Goal: Information Seeking & Learning: Learn about a topic

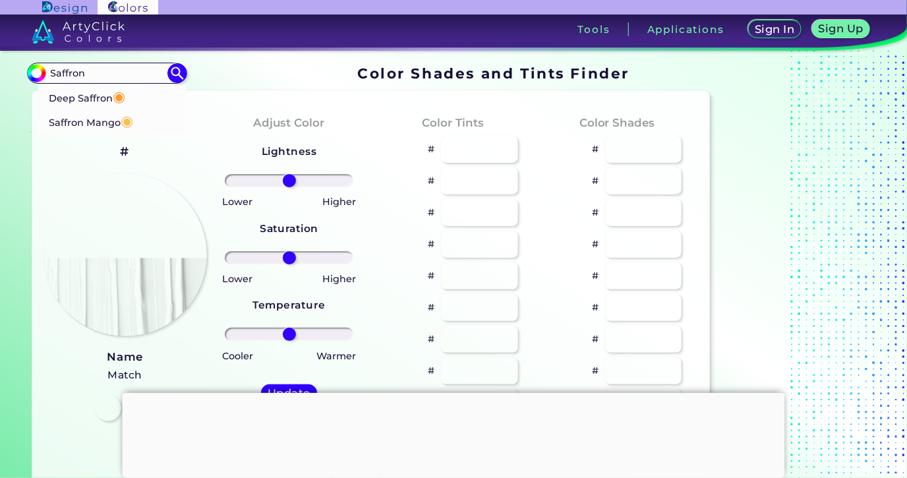
type input "Saffron"
drag, startPoint x: 426, startPoint y: 54, endPoint x: 268, endPoint y: 91, distance: 162.5
click at [415, 59] on body "Sign In Sign Up My Profile My Details Color Palettes Sign Out Tools Application…" at bounding box center [453, 290] width 907 height 580
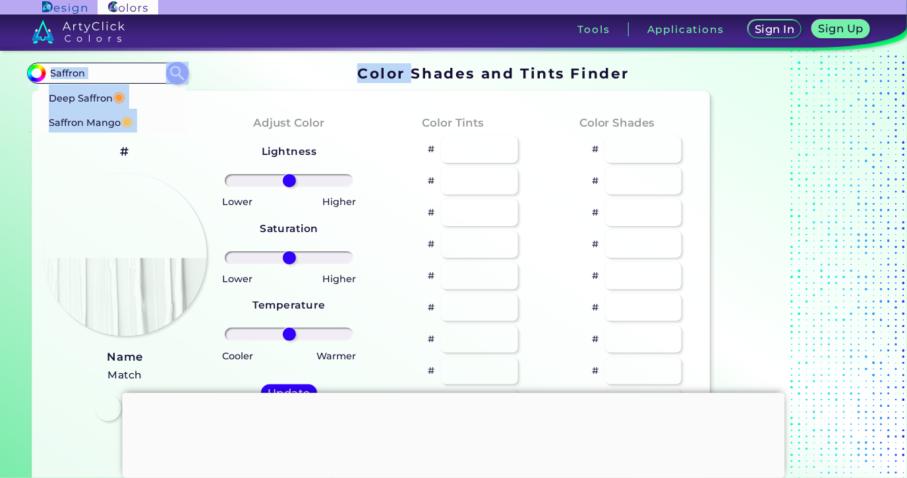
click at [184, 122] on div "Deep Saffron ◉ Saffron Mango ◉ Acadia ◉ Acid Green ◉ Aero Blue ◉ Alabaster ◉ Al…" at bounding box center [107, 108] width 158 height 48
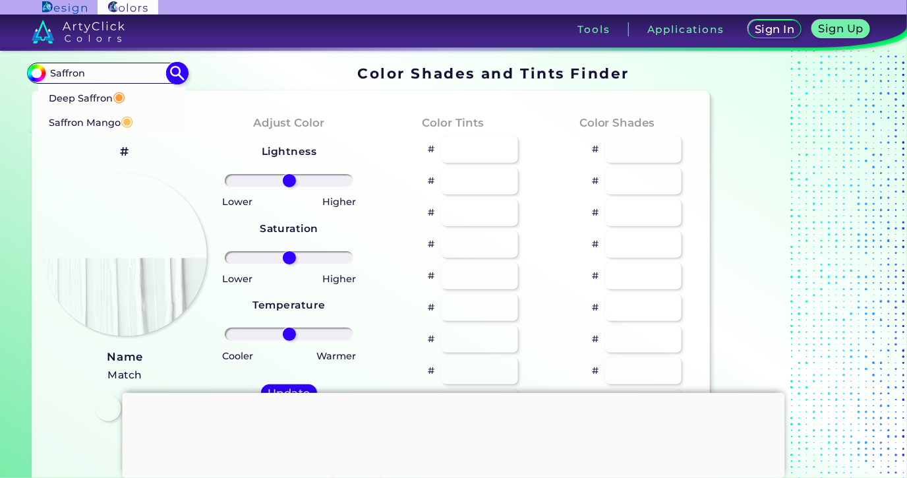
click at [142, 75] on input "Saffron" at bounding box center [107, 73] width 123 height 18
click at [127, 116] on span "◉" at bounding box center [127, 120] width 13 height 17
type input "#f9bf58"
type input "#F9BF58"
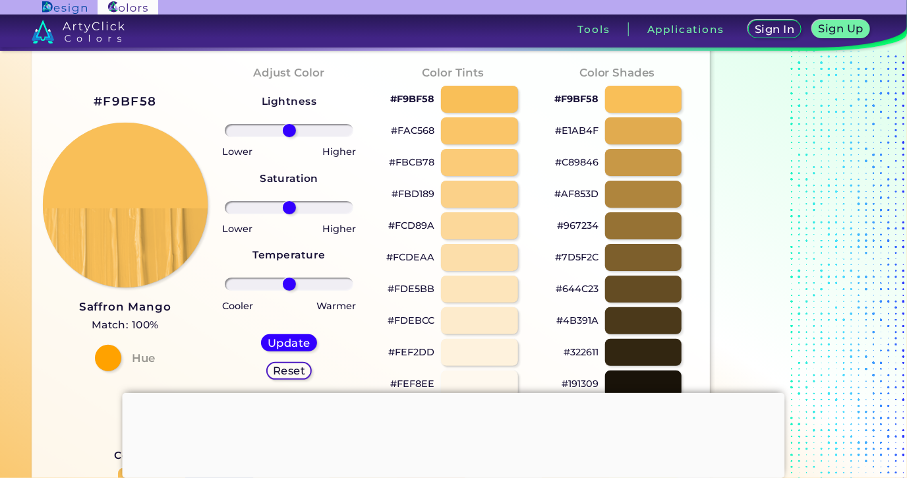
scroll to position [142, 0]
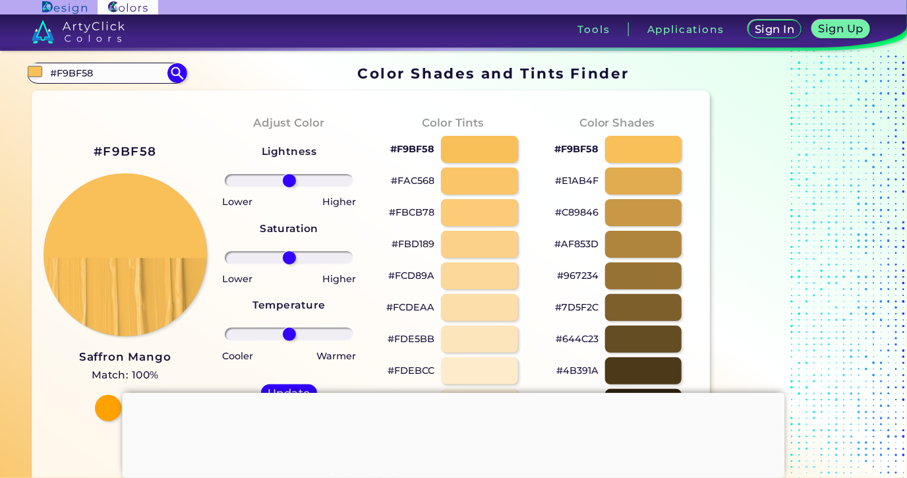
scroll to position [142, 0]
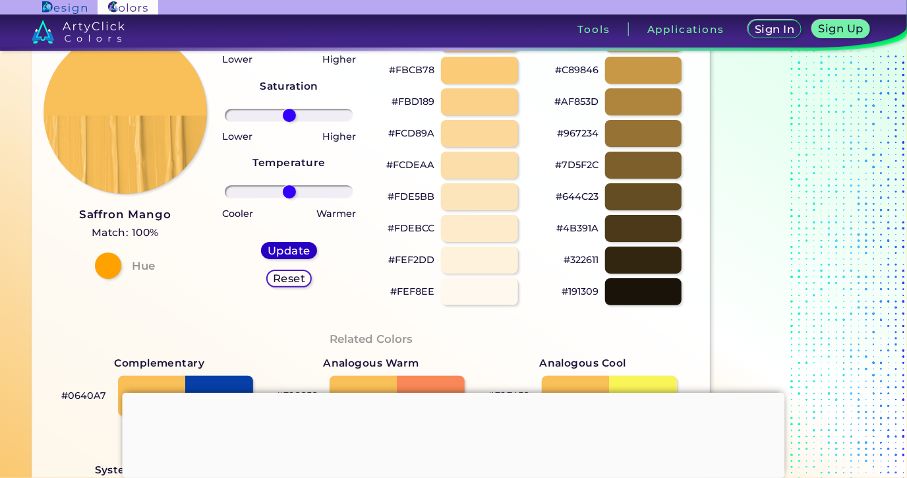
click at [295, 251] on h5 "Update" at bounding box center [289, 251] width 39 height 10
click at [456, 393] on div at bounding box center [454, 393] width 663 height 0
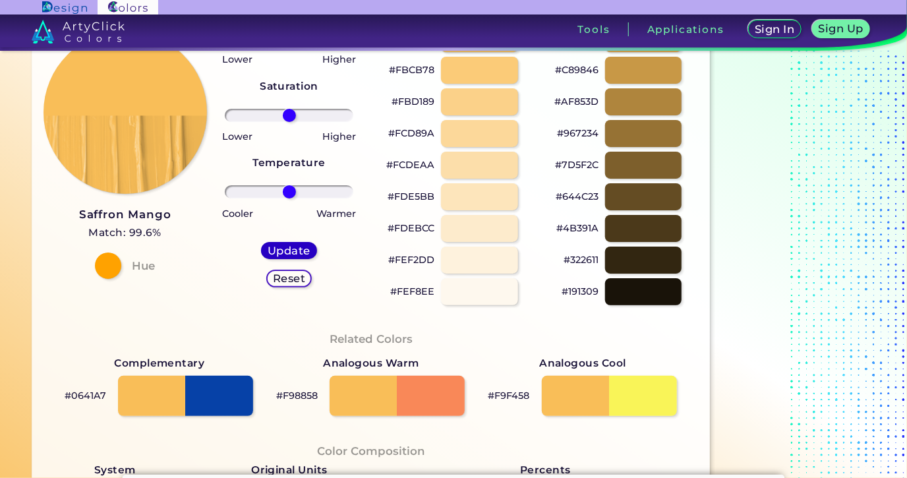
click at [296, 250] on h5 "Update" at bounding box center [289, 251] width 39 height 10
type input "#f9be58"
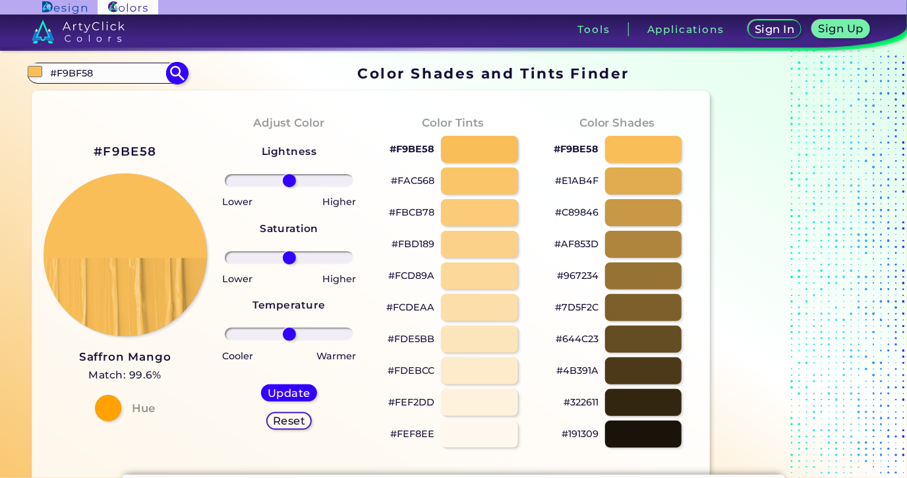
drag, startPoint x: 98, startPoint y: 72, endPoint x: -11, endPoint y: 86, distance: 109.1
click at [46, 82] on input "#F9BF58" at bounding box center [107, 73] width 123 height 18
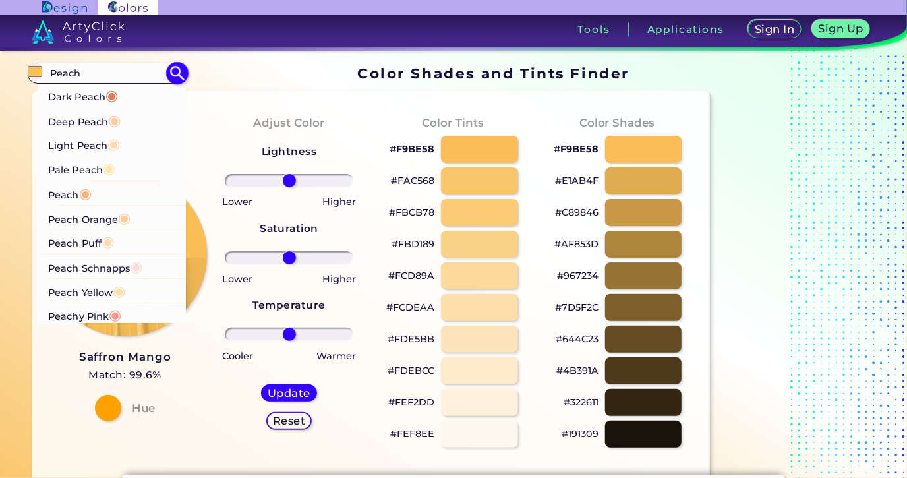
type input "Peach"
click at [91, 95] on p "Dark Peach ◉" at bounding box center [83, 95] width 70 height 24
type input "#de7e5d"
type input "#DE7E5D"
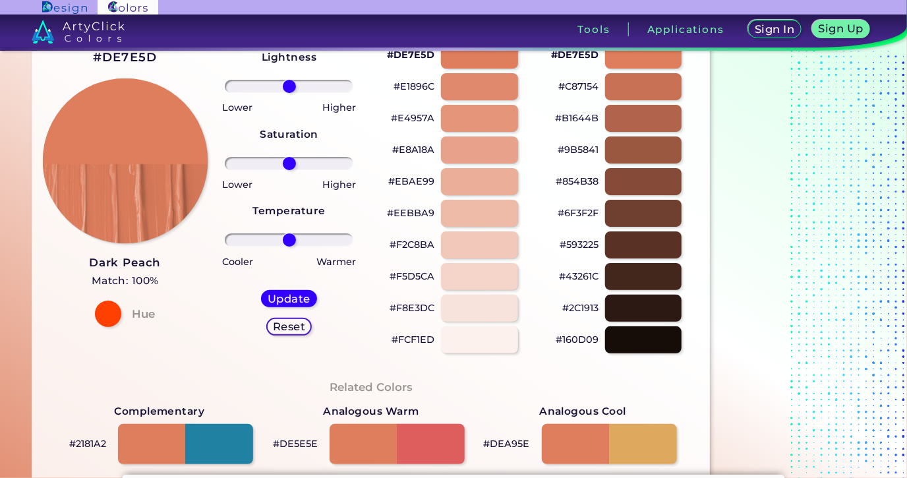
scroll to position [71, 0]
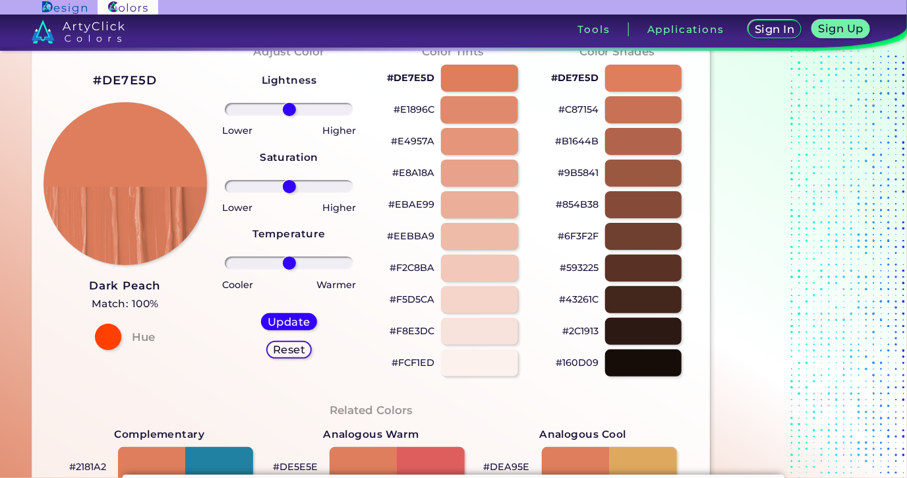
drag, startPoint x: 470, startPoint y: 109, endPoint x: 468, endPoint y: 101, distance: 8.2
click at [469, 109] on div at bounding box center [479, 109] width 77 height 27
type input "#e1896c"
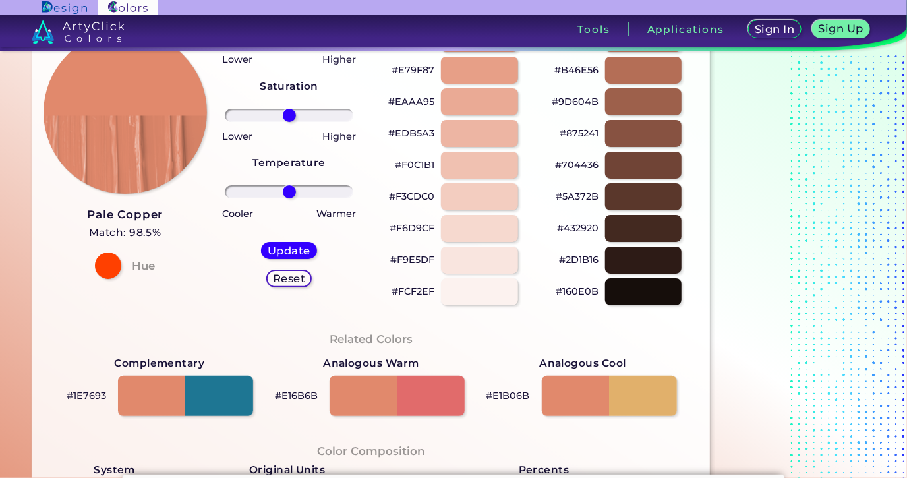
scroll to position [71, 0]
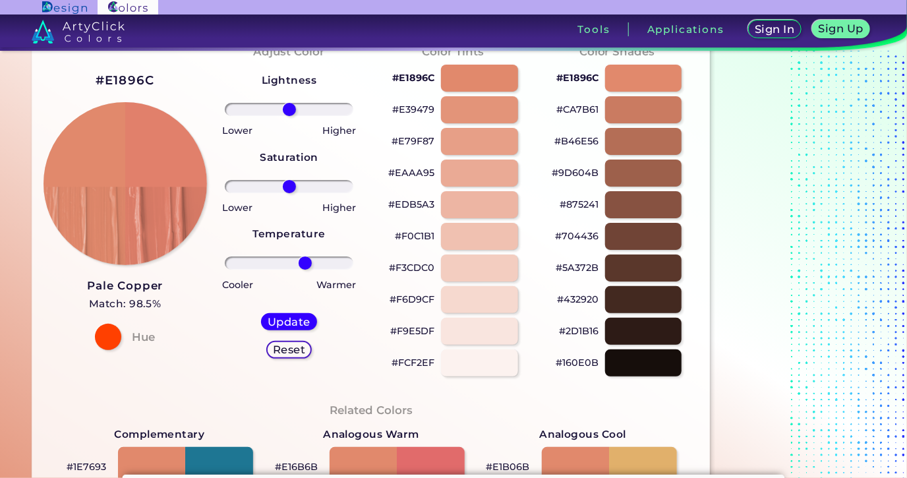
drag, startPoint x: 291, startPoint y: 260, endPoint x: 305, endPoint y: 257, distance: 14.7
type input "28"
click at [305, 257] on input "range" at bounding box center [289, 263] width 129 height 13
click at [285, 322] on h5 "Update" at bounding box center [289, 322] width 39 height 10
type input "#e1806b"
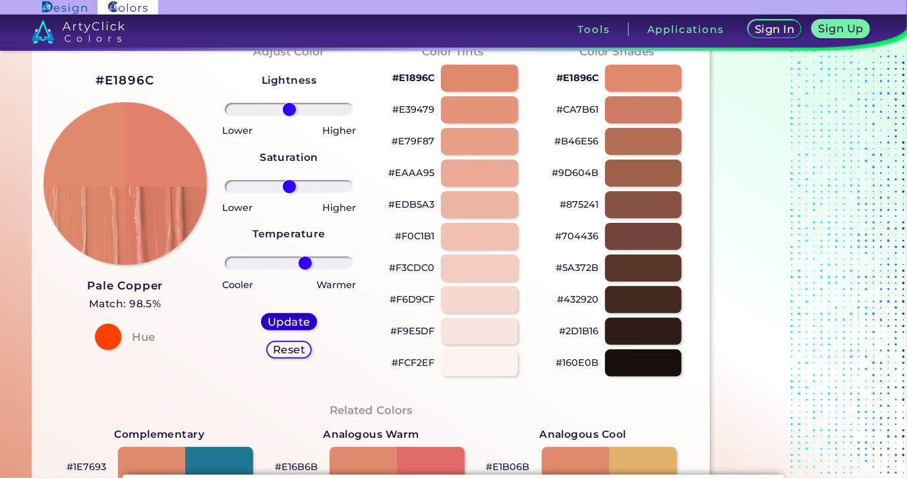
type input "0"
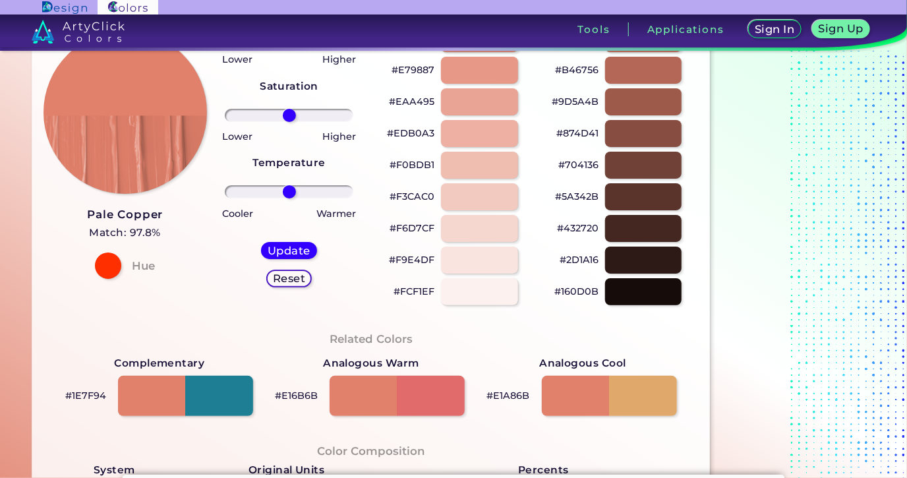
scroll to position [71, 0]
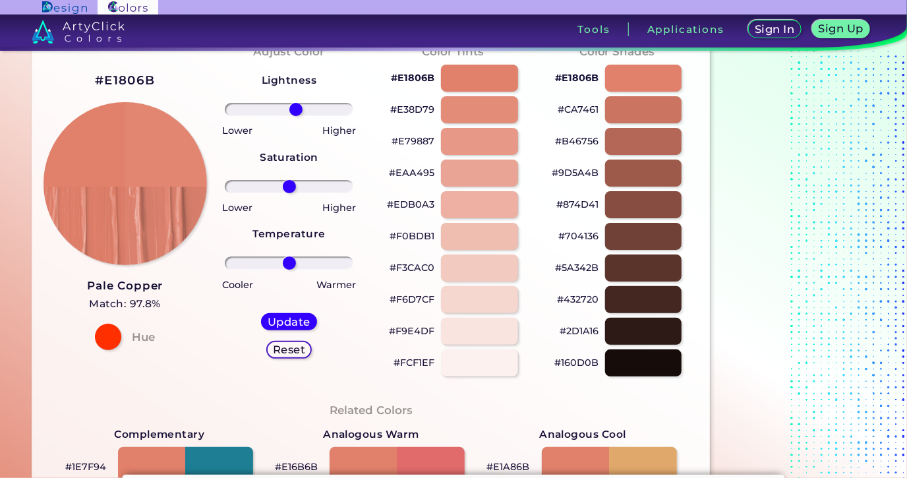
drag, startPoint x: 289, startPoint y: 111, endPoint x: 297, endPoint y: 111, distance: 7.3
type input "12"
click at [297, 111] on input "range" at bounding box center [289, 109] width 129 height 13
click at [291, 317] on h5 "Update" at bounding box center [289, 322] width 39 height 10
type input "#e28570"
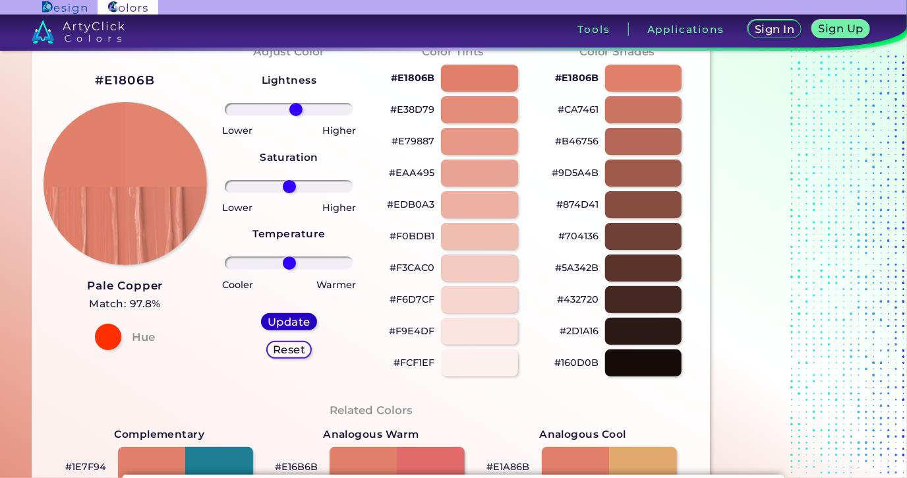
type input "0"
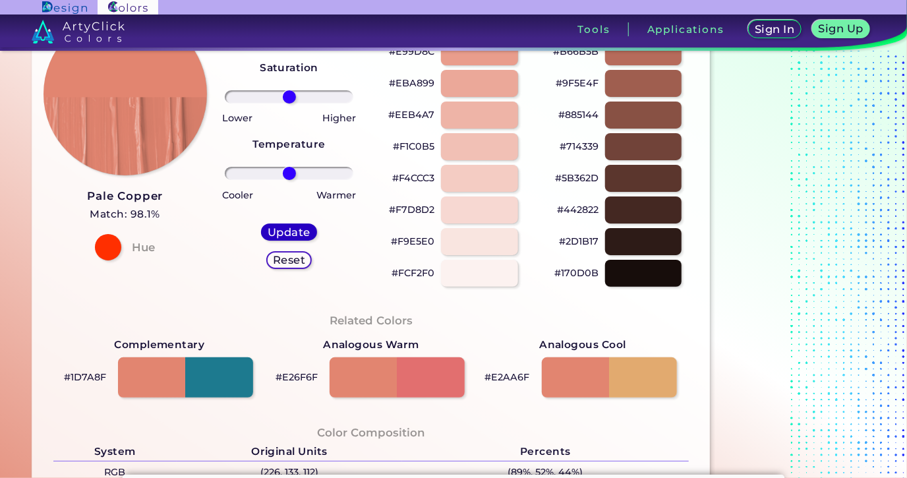
scroll to position [142, 0]
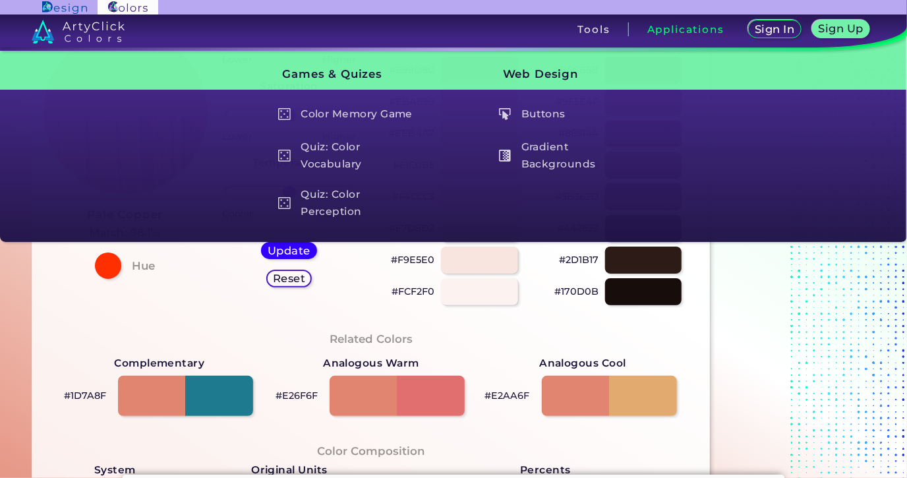
click at [34, 332] on div "#E28570 Pale Copper Match: 98.1% Hue Adjust Color Lightness Saturation Temperat…" at bounding box center [370, 405] width 677 height 913
click at [121, 341] on div "Related Colors" at bounding box center [370, 339] width 635 height 19
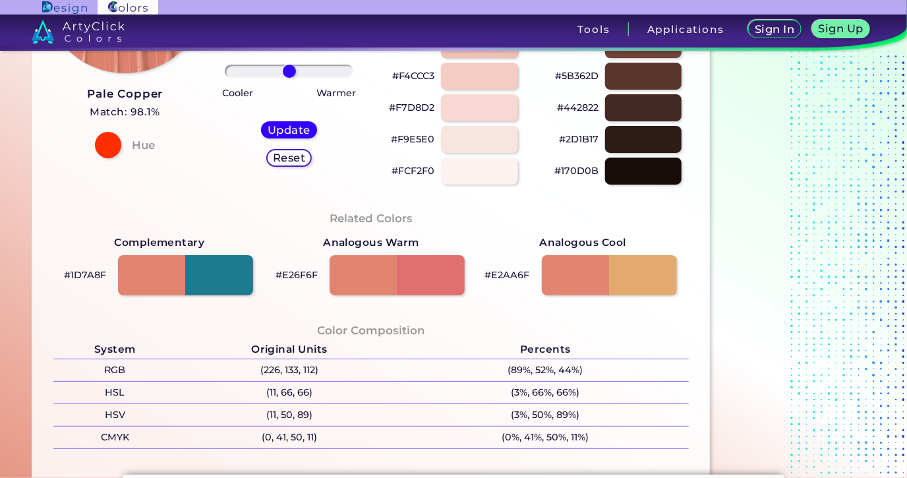
scroll to position [285, 0]
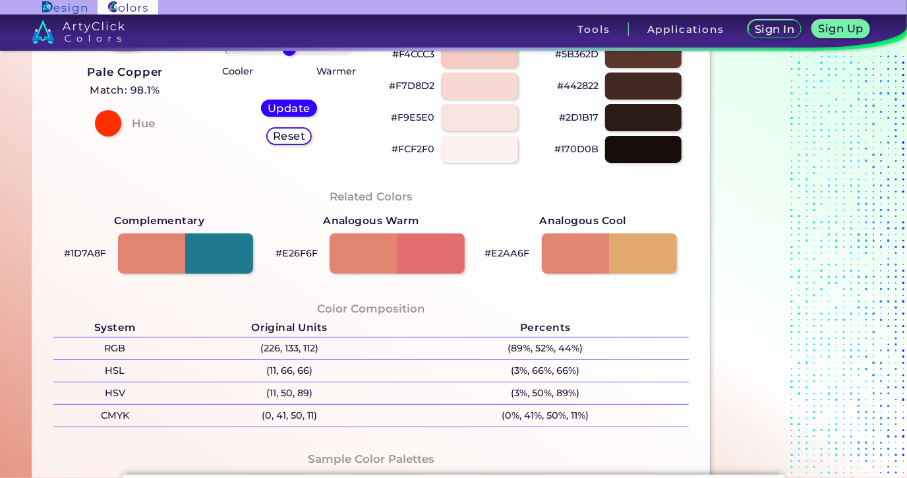
click at [284, 110] on h5 "Update" at bounding box center [289, 109] width 38 height 10
click at [284, 110] on h5 "Update" at bounding box center [289, 109] width 39 height 10
click at [284, 108] on h5 "Update" at bounding box center [289, 109] width 39 height 10
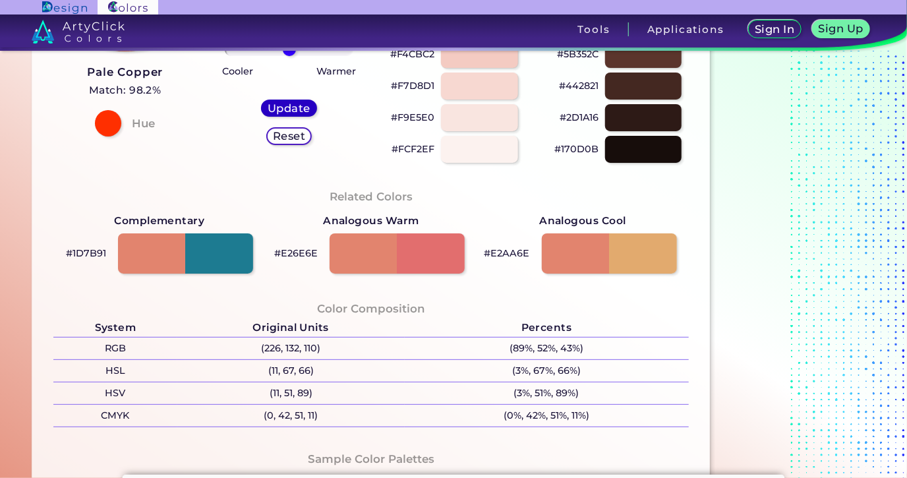
click at [284, 108] on h5 "Update" at bounding box center [289, 109] width 38 height 10
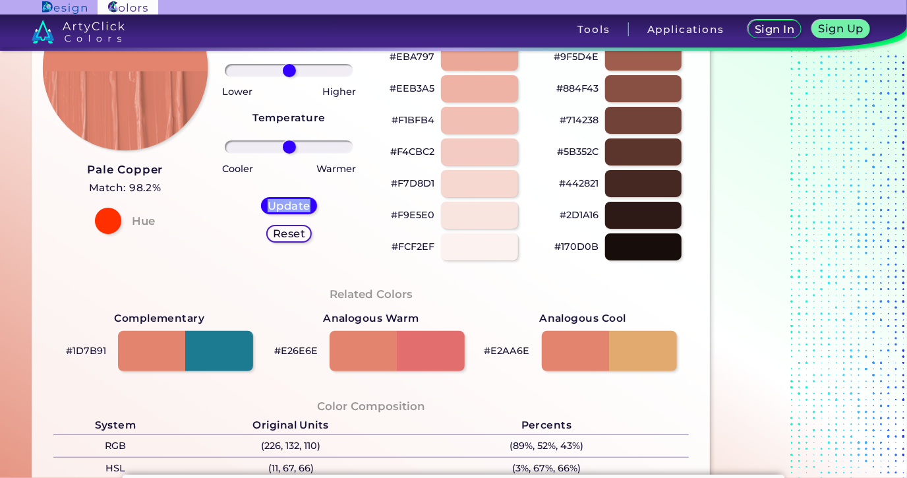
scroll to position [214, 0]
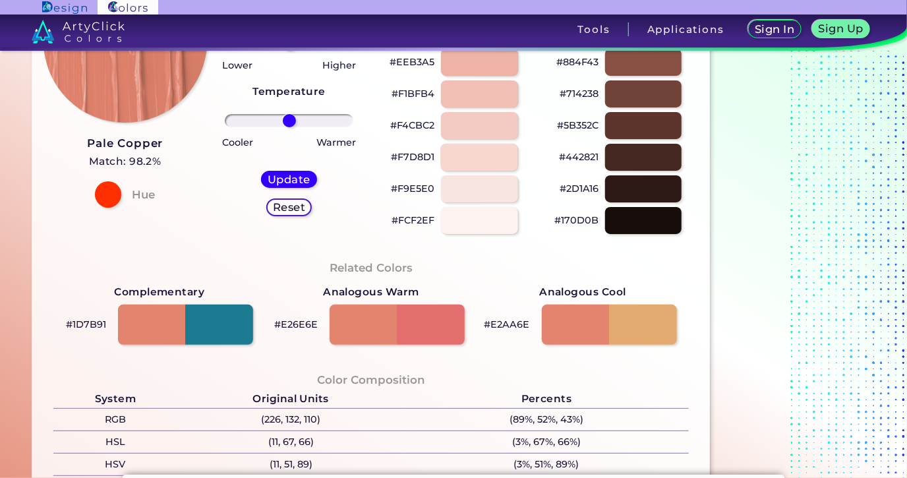
click at [469, 153] on div at bounding box center [479, 157] width 77 height 27
type input "#f7d8d1"
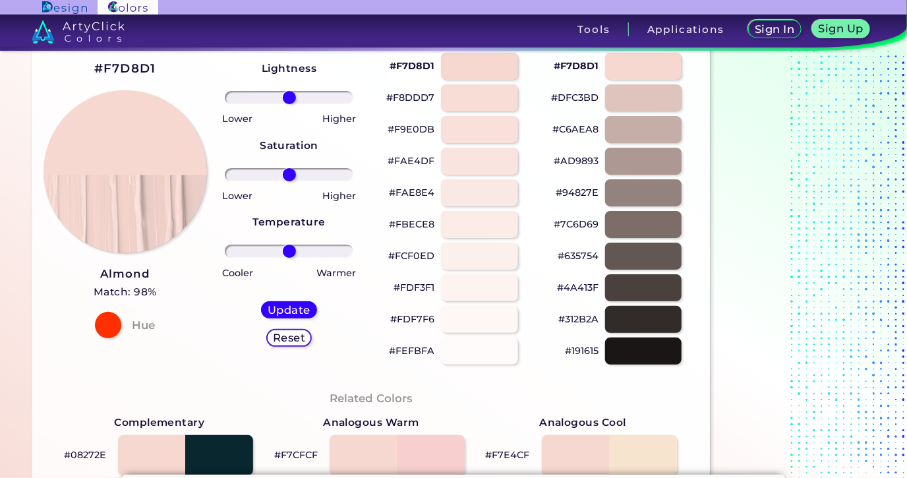
scroll to position [71, 0]
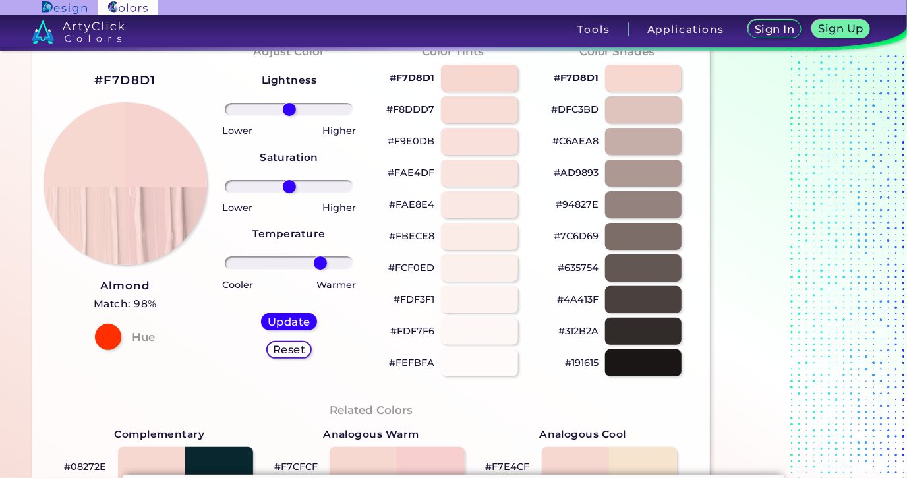
drag, startPoint x: 280, startPoint y: 260, endPoint x: 320, endPoint y: 264, distance: 41.0
type input "54"
click at [320, 264] on input "range" at bounding box center [289, 263] width 129 height 13
click at [284, 318] on h5 "Update" at bounding box center [289, 322] width 39 height 10
type input "#f7d3cf"
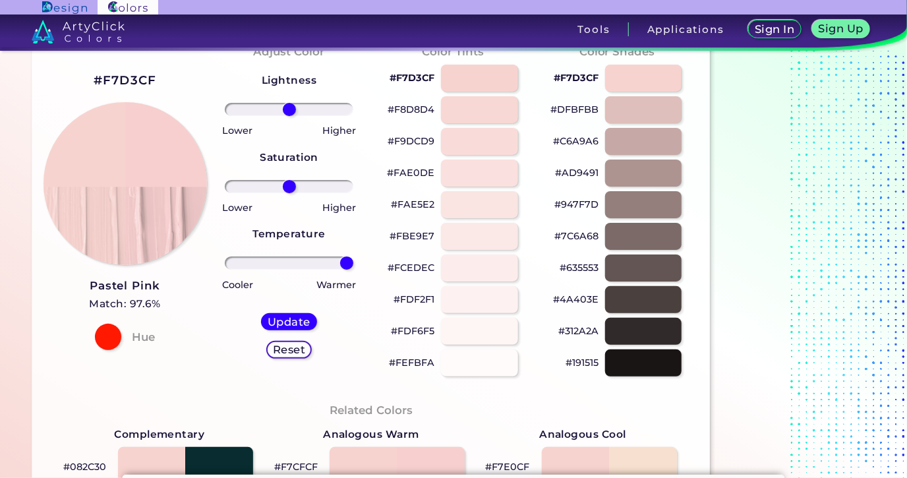
drag, startPoint x: 290, startPoint y: 264, endPoint x: 461, endPoint y: 254, distance: 171.1
type input "100"
click at [353, 257] on input "range" at bounding box center [289, 263] width 129 height 13
click at [307, 319] on h5 "Update" at bounding box center [289, 322] width 39 height 10
type input "#f7cfcf"
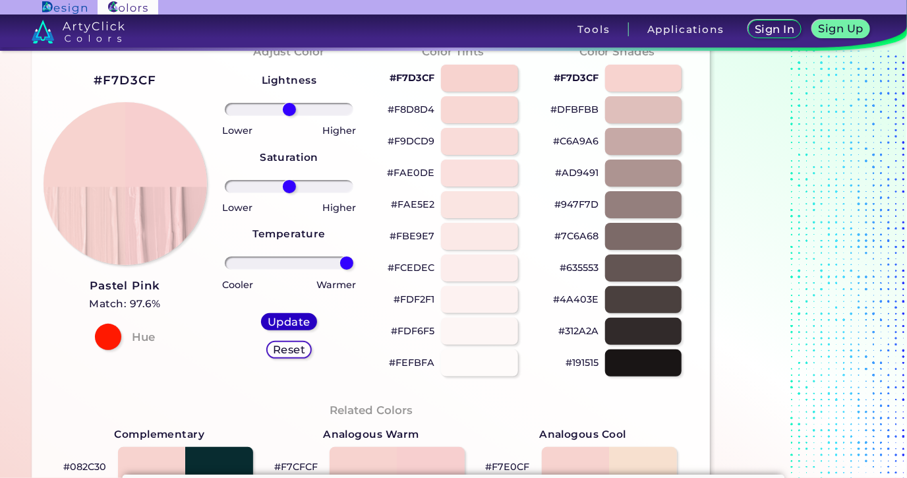
type input "0"
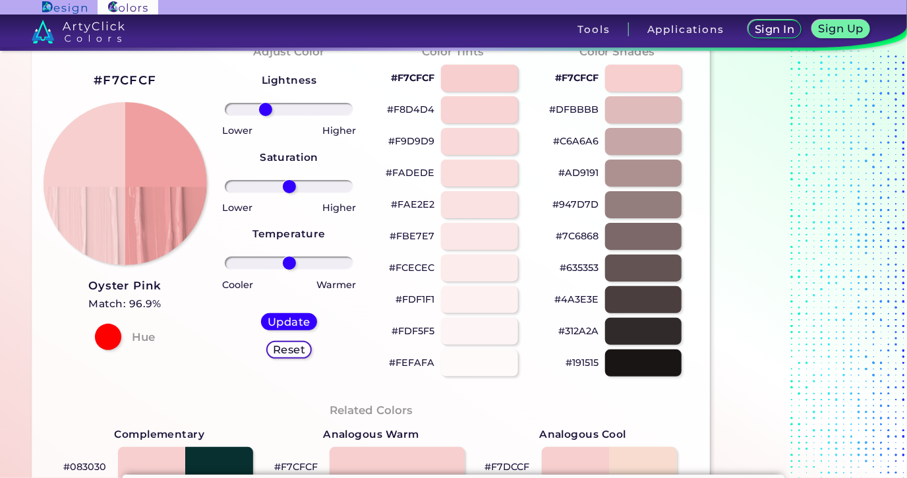
drag, startPoint x: 288, startPoint y: 106, endPoint x: 265, endPoint y: 109, distance: 22.7
type input "-41"
click at [265, 109] on input "range" at bounding box center [289, 109] width 129 height 13
click at [290, 317] on h5 "Update" at bounding box center [289, 322] width 39 height 10
type input "#ef9f9f"
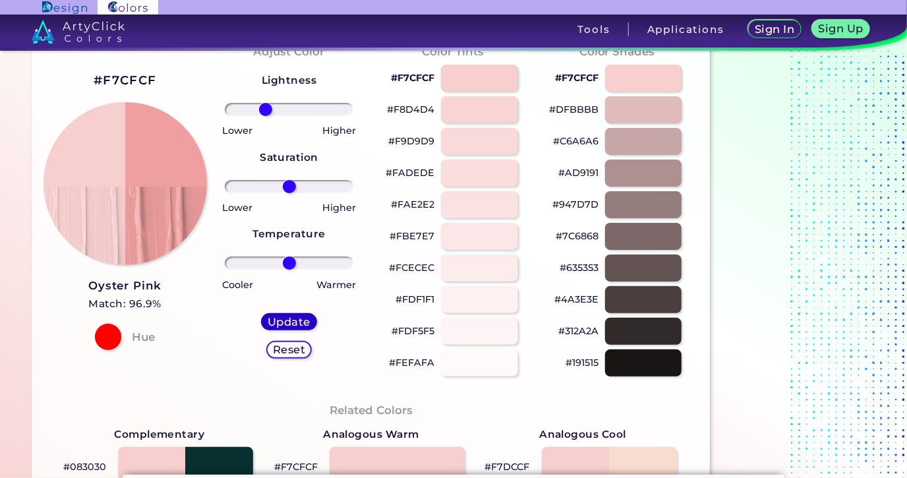
type input "0"
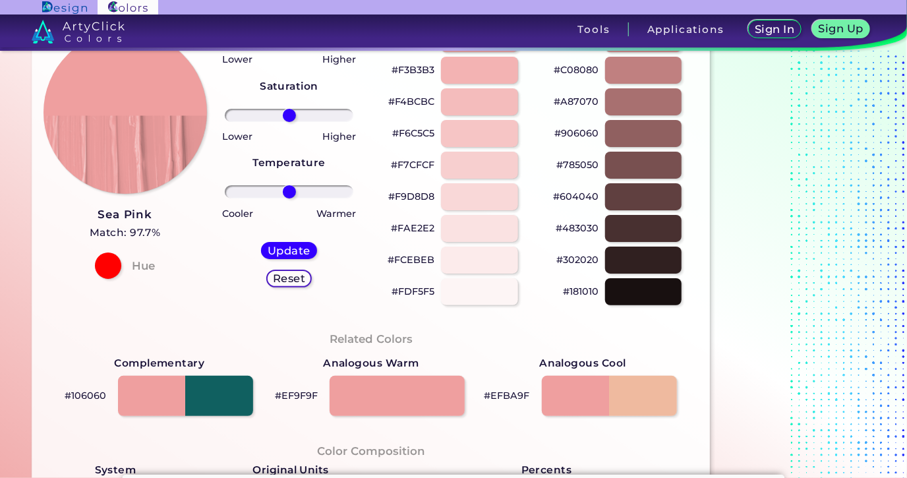
scroll to position [71, 0]
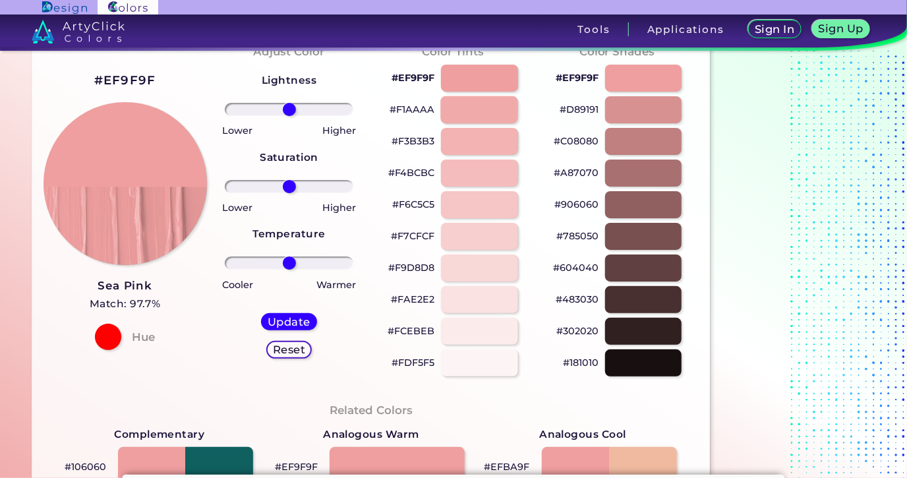
click at [461, 107] on div at bounding box center [479, 109] width 77 height 27
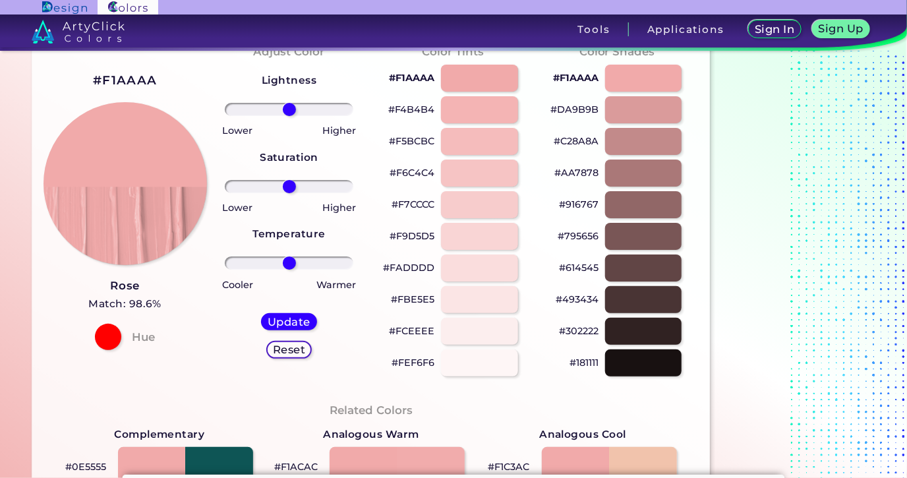
click at [212, 69] on div "Adjust Color Lightness Saturation Temperature Lower Higher Lower Higher Cooler …" at bounding box center [289, 209] width 164 height 359
click at [276, 320] on h5 "Update" at bounding box center [289, 322] width 39 height 10
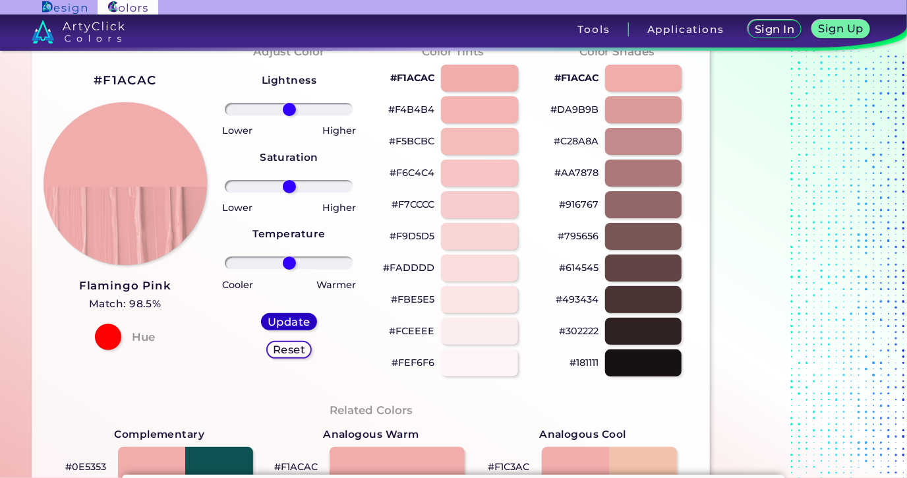
click at [276, 320] on h5 "Update" at bounding box center [289, 322] width 38 height 10
click at [276, 320] on h5 "Update" at bounding box center [289, 322] width 39 height 10
type input "#f1acac"
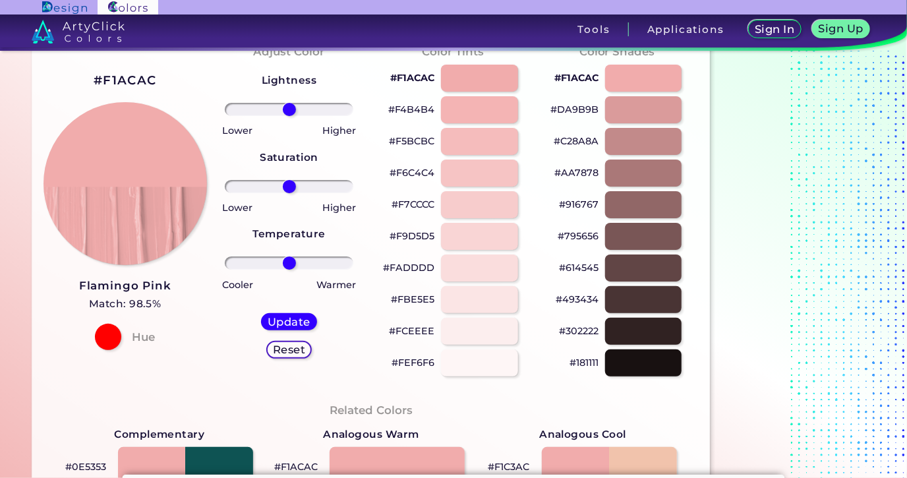
click at [200, 98] on div "#F1ACAC Flamingo Pink Match: 98.5% Hue" at bounding box center [125, 209] width 164 height 359
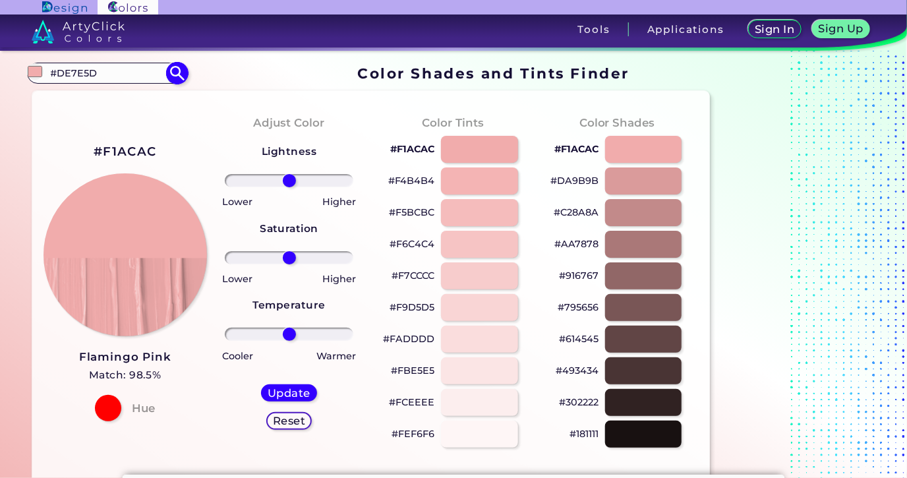
drag, startPoint x: 109, startPoint y: 74, endPoint x: 59, endPoint y: 87, distance: 52.5
click at [59, 82] on input "#DE7E5D" at bounding box center [107, 73] width 123 height 18
click at [106, 73] on input "#f" at bounding box center [107, 73] width 123 height 18
click at [71, 77] on input "#F" at bounding box center [107, 73] width 123 height 18
type input "#F1AAAA"
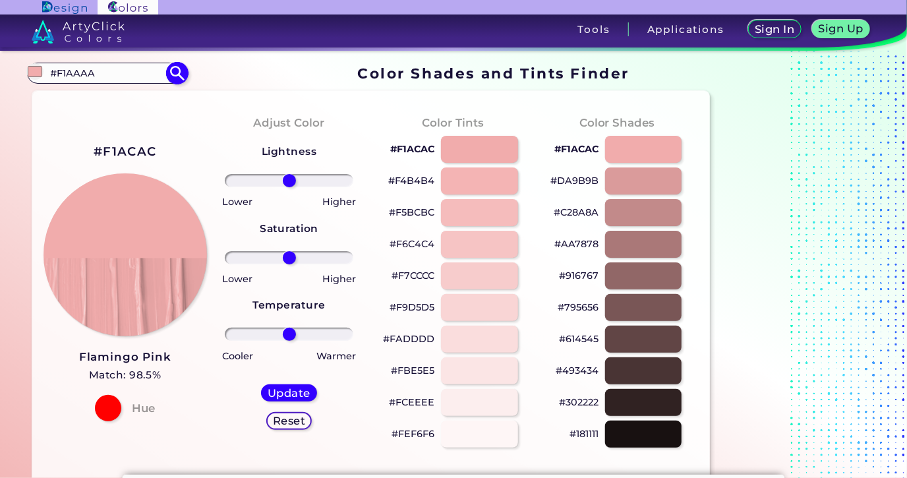
click at [173, 75] on img at bounding box center [177, 72] width 23 height 23
click at [206, 186] on div at bounding box center [126, 255] width 164 height 164
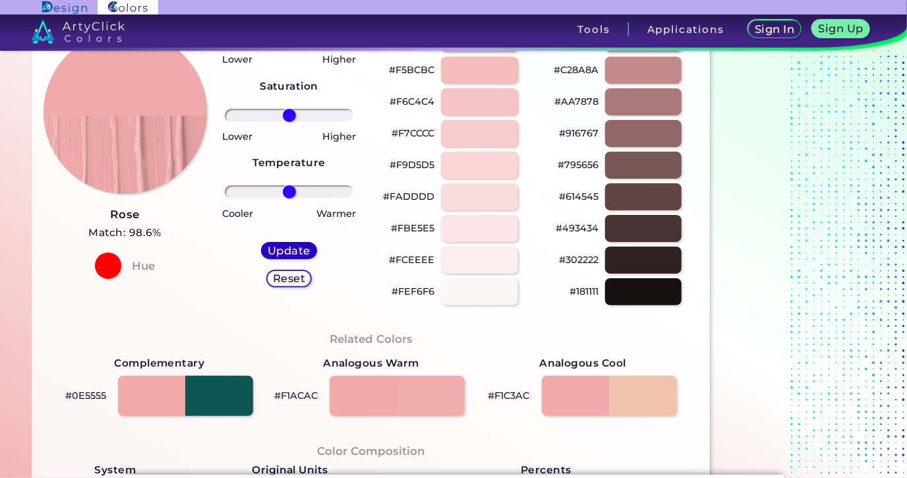
click at [302, 250] on h5 "Update" at bounding box center [289, 251] width 39 height 10
click at [301, 248] on h5 "Update" at bounding box center [289, 251] width 39 height 10
click at [301, 247] on h5 "Update" at bounding box center [289, 251] width 39 height 10
click at [300, 247] on h5 "Update" at bounding box center [289, 251] width 39 height 10
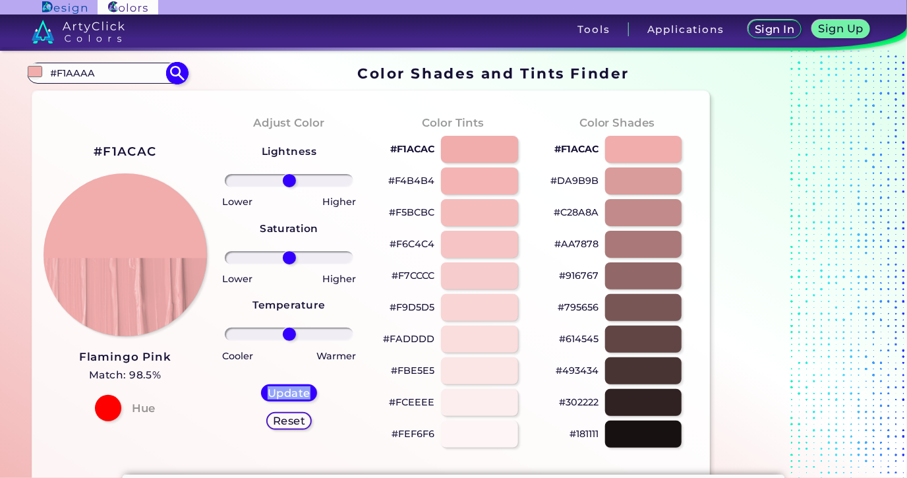
click at [170, 75] on img at bounding box center [177, 72] width 23 height 23
click at [170, 73] on img at bounding box center [177, 72] width 23 height 23
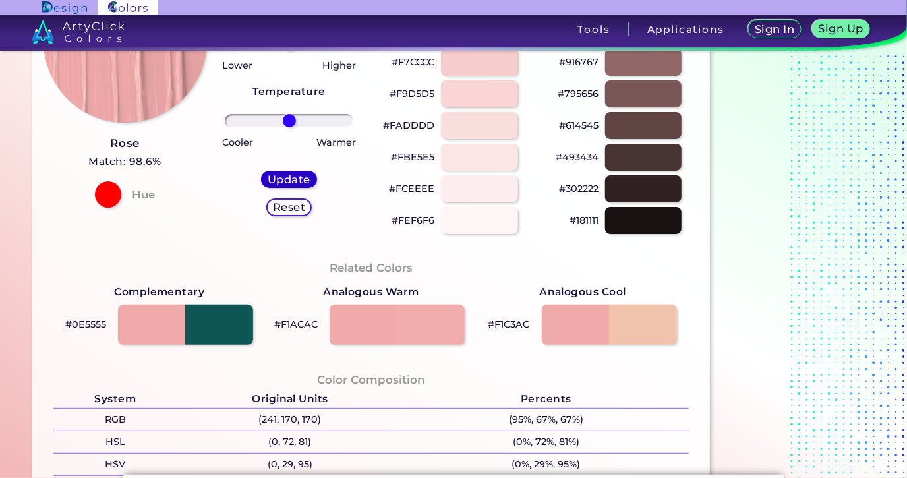
click at [295, 172] on div "Update" at bounding box center [289, 180] width 50 height 16
click at [293, 181] on h5 "Update" at bounding box center [289, 180] width 39 height 10
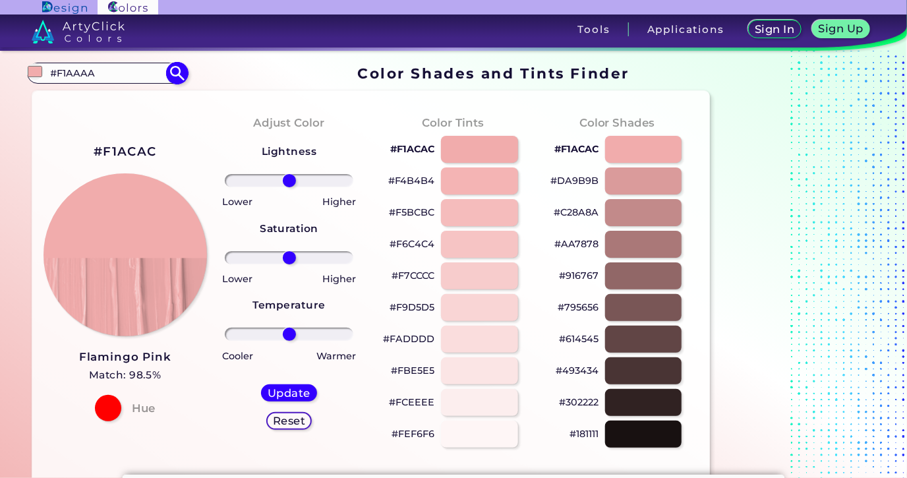
click at [120, 73] on input "#F1AAAA" at bounding box center [107, 73] width 123 height 18
click at [168, 71] on img at bounding box center [177, 72] width 23 height 23
click at [169, 71] on img at bounding box center [177, 72] width 23 height 23
type input "#f1aaaa"
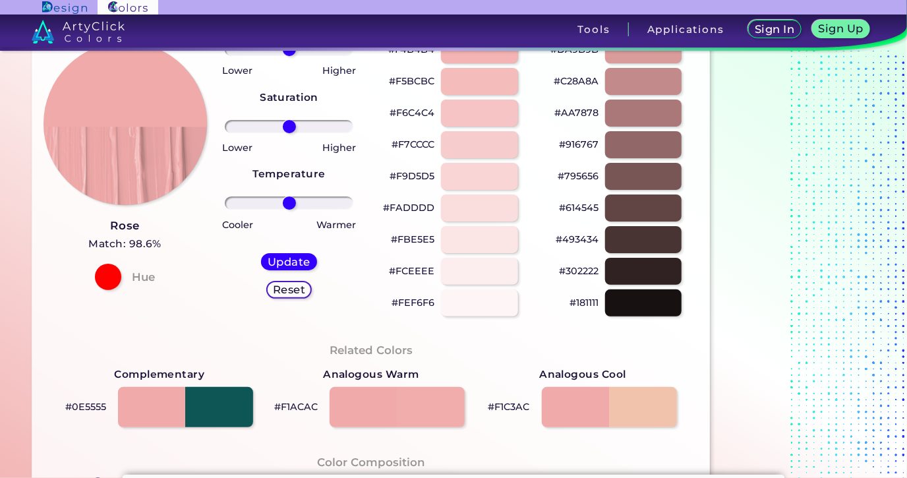
scroll to position [142, 0]
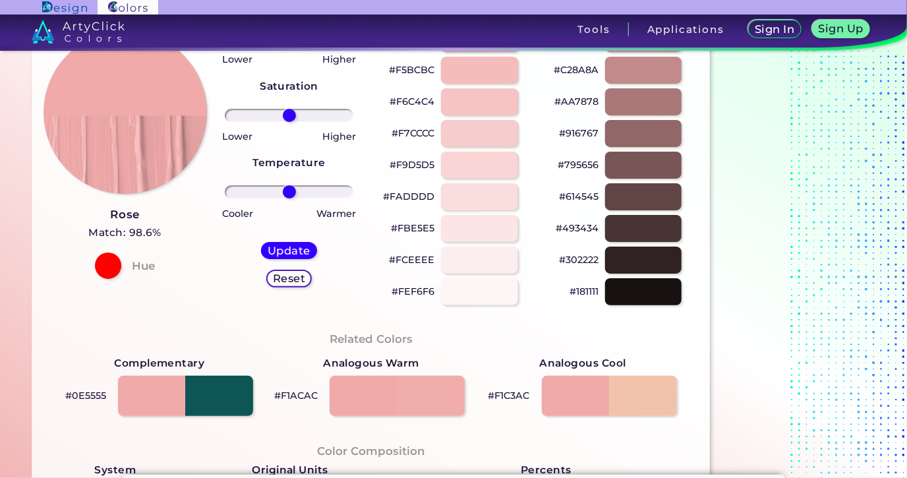
click at [224, 72] on div "Lightness Saturation Temperature Lower Higher Lower Higher Cooler Warmer Update…" at bounding box center [289, 149] width 143 height 317
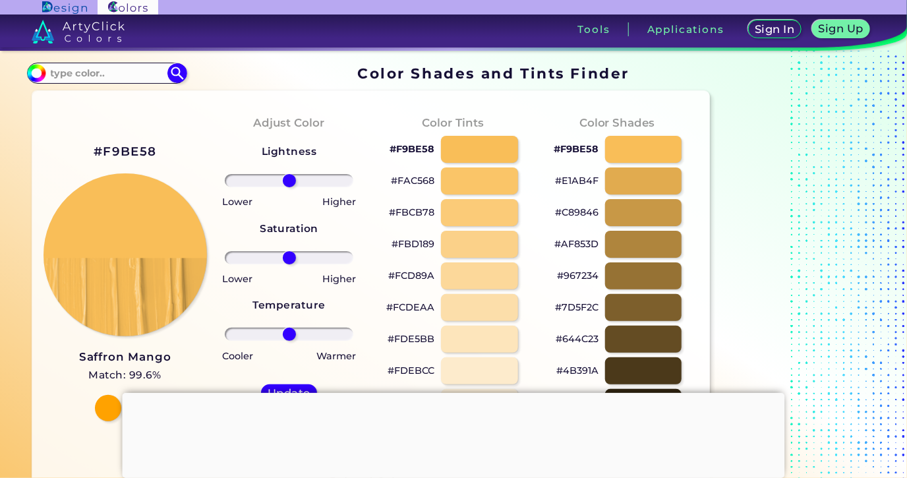
click at [454, 393] on div at bounding box center [454, 393] width 663 height 0
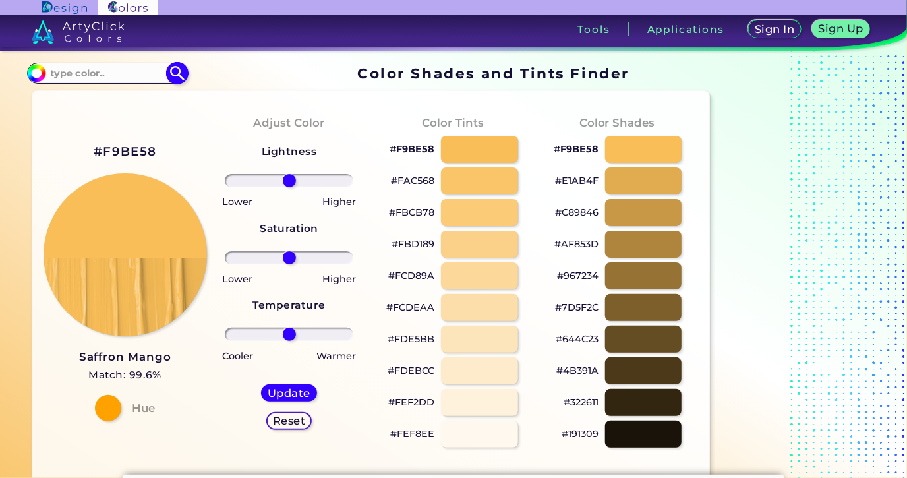
click at [123, 75] on input at bounding box center [107, 73] width 123 height 18
type input "p"
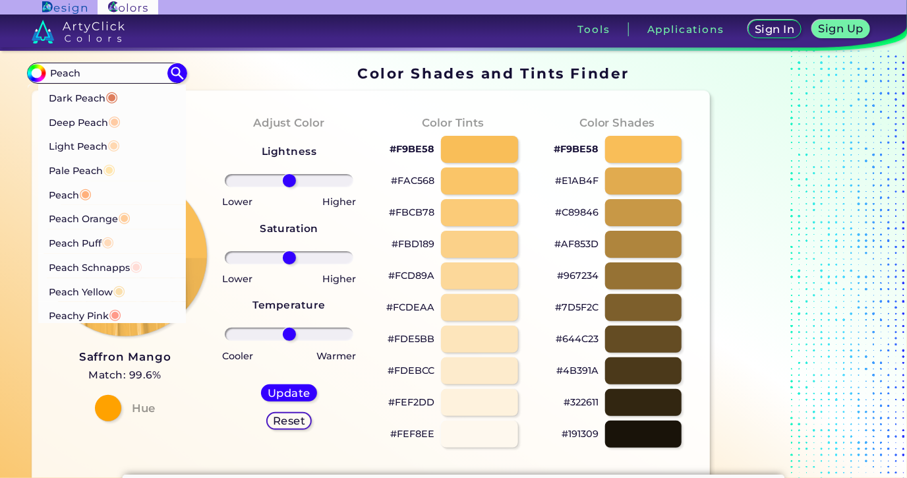
type input "Peach"
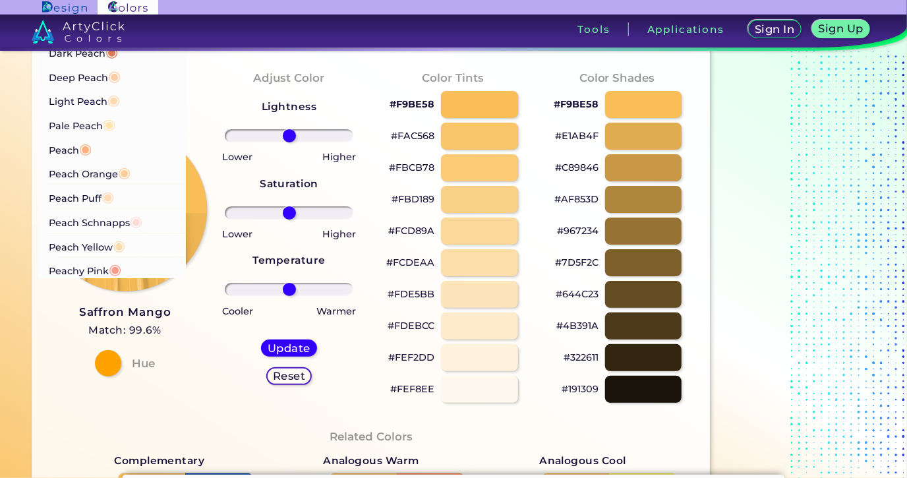
scroll to position [71, 0]
